Goal: Task Accomplishment & Management: Use online tool/utility

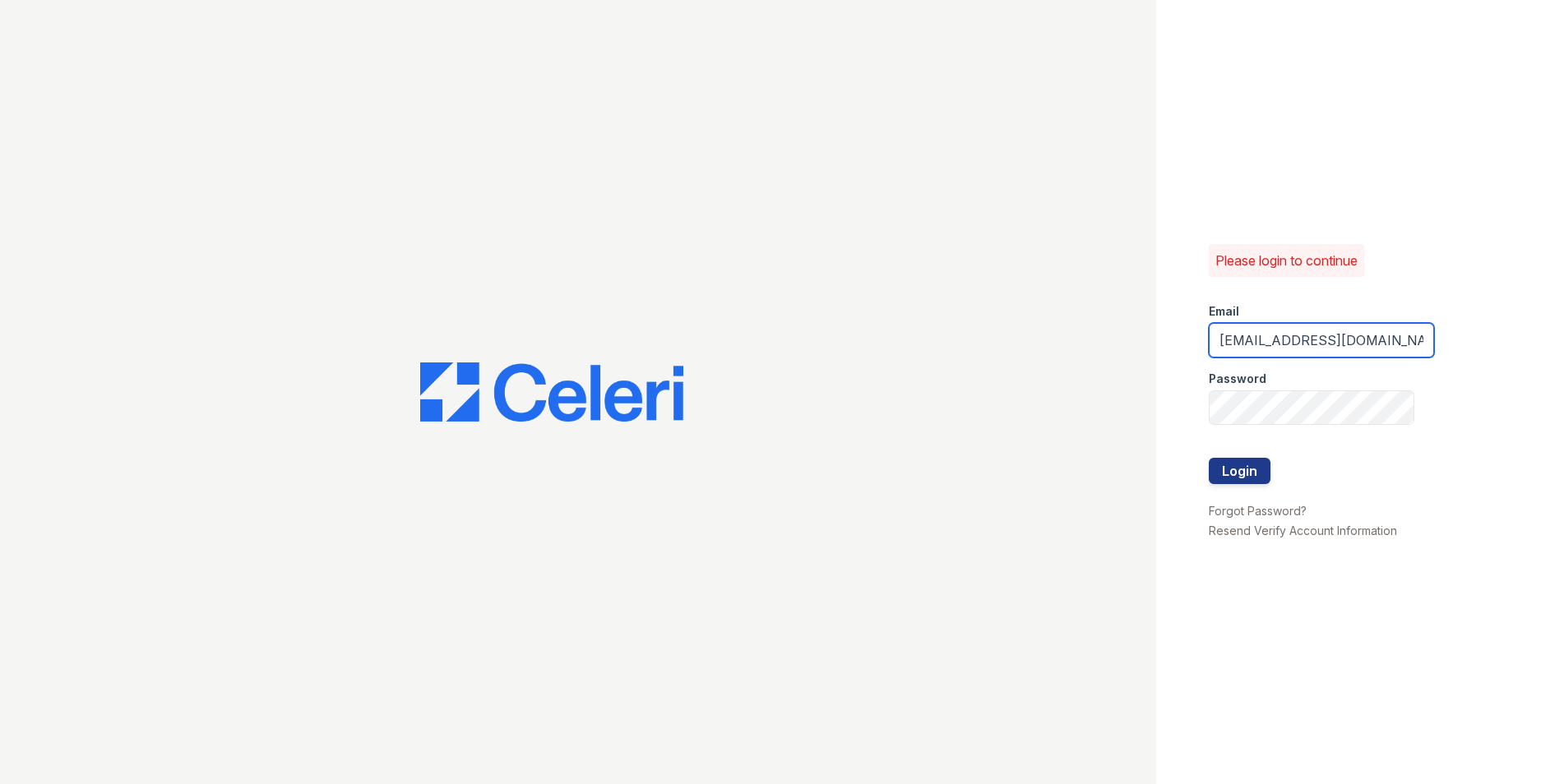
click at [1265, 335] on input "evoke3@cafmanagement.com" at bounding box center [1321, 340] width 226 height 35
type input "evoke2@cafmanagement.com"
click at [1234, 478] on button "Login" at bounding box center [1239, 470] width 62 height 26
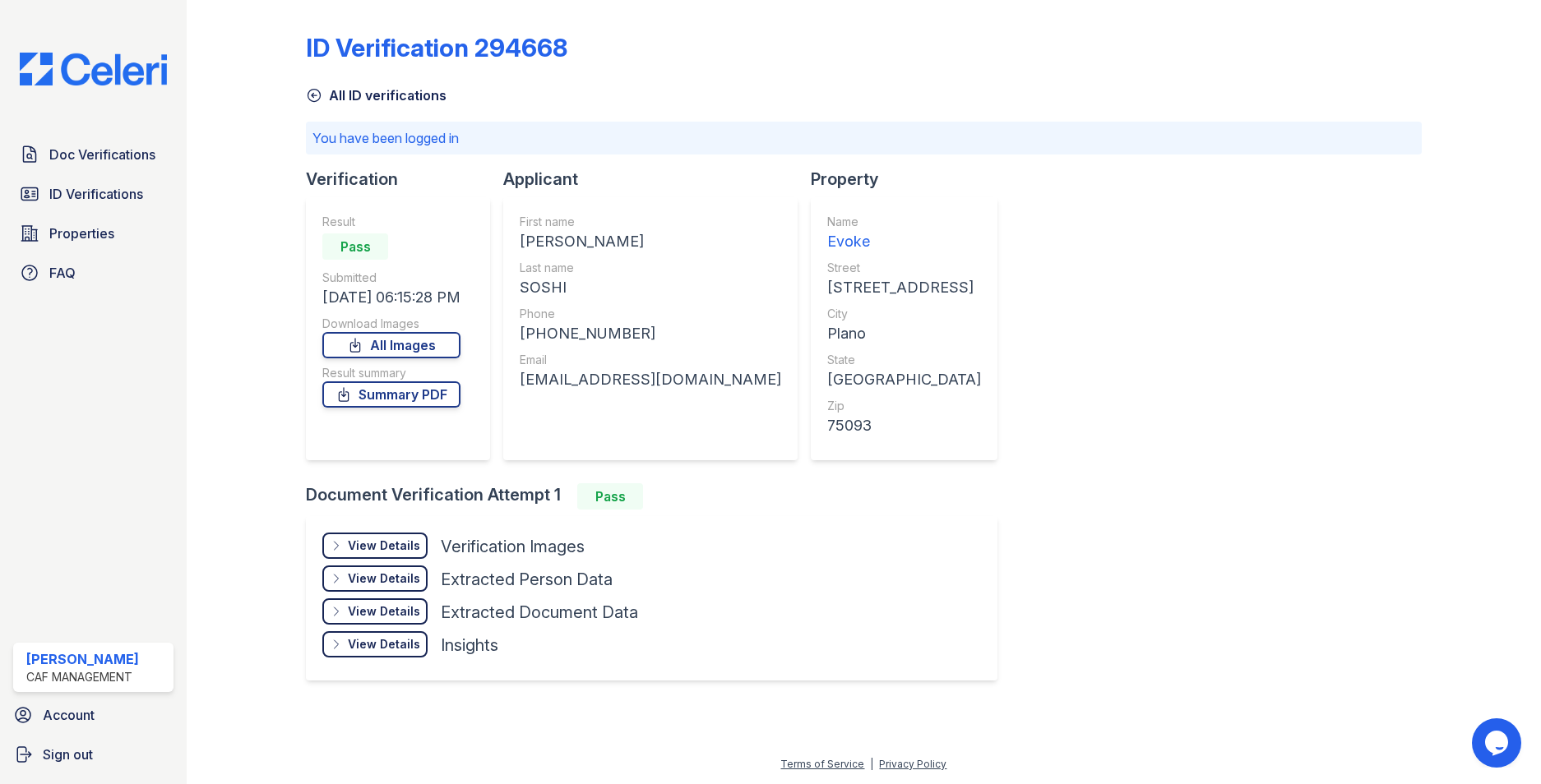
click at [380, 539] on div "View Details" at bounding box center [384, 546] width 72 height 16
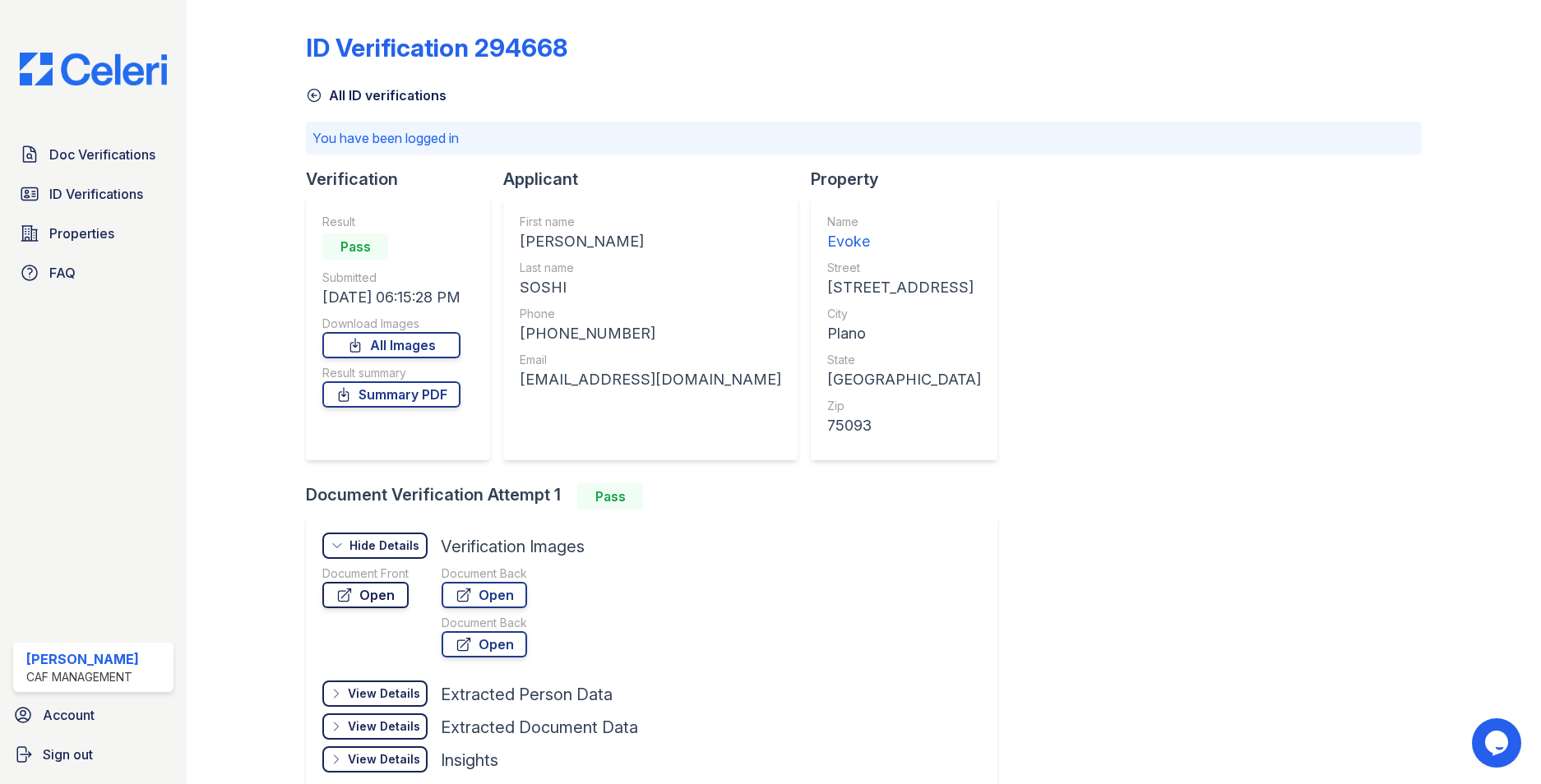
click at [394, 587] on link "Open" at bounding box center [365, 595] width 87 height 26
